Goal: Task Accomplishment & Management: Complete application form

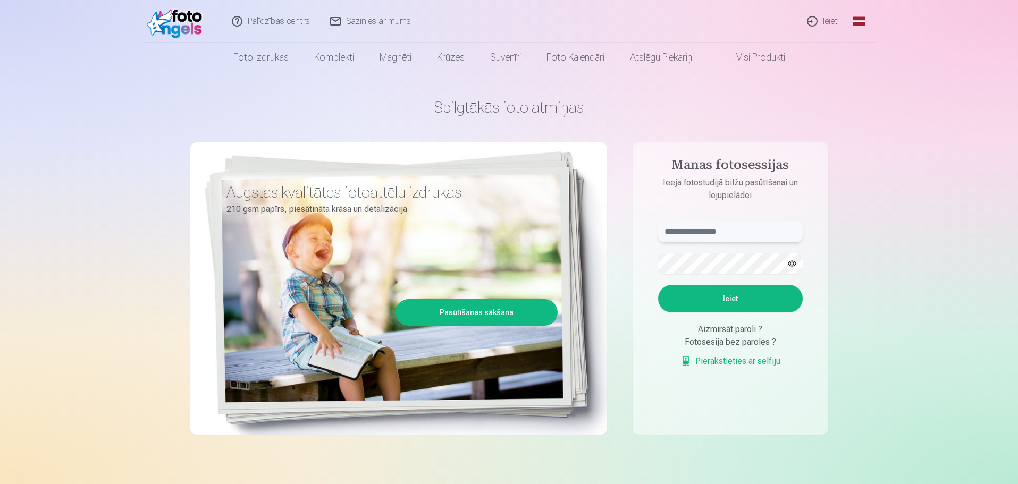
click at [701, 234] on input "text" at bounding box center [730, 231] width 145 height 21
type input "******"
click at [798, 261] on button "button" at bounding box center [792, 264] width 20 height 20
click at [753, 304] on button "Ieiet" at bounding box center [730, 299] width 145 height 28
